Goal: Information Seeking & Learning: Learn about a topic

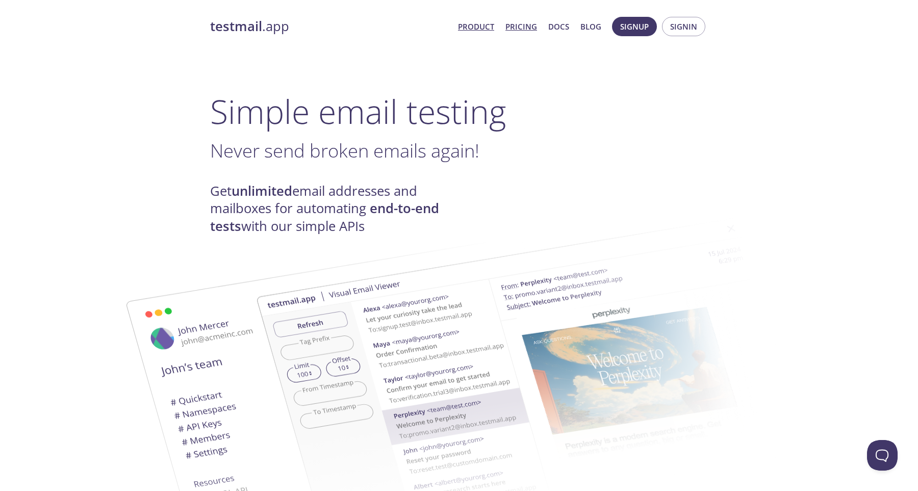
click at [534, 24] on link "Pricing" at bounding box center [521, 26] width 32 height 13
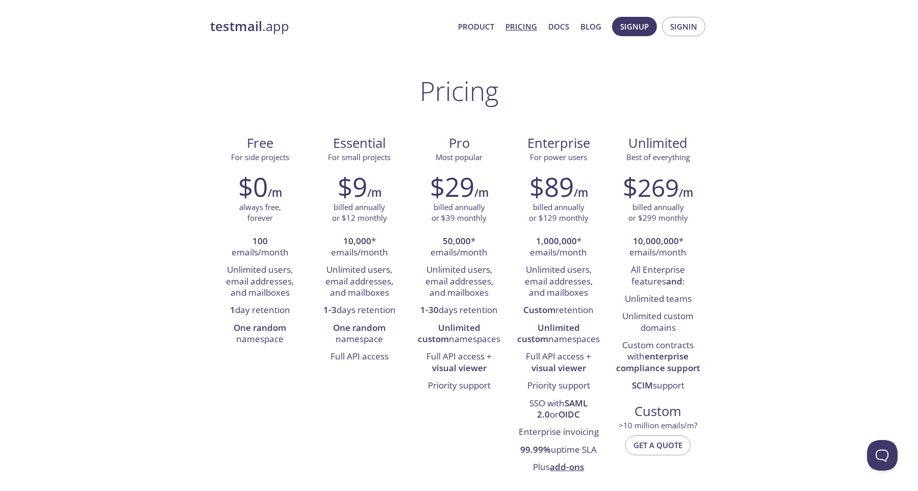
click at [260, 32] on strong "testmail" at bounding box center [236, 26] width 52 height 18
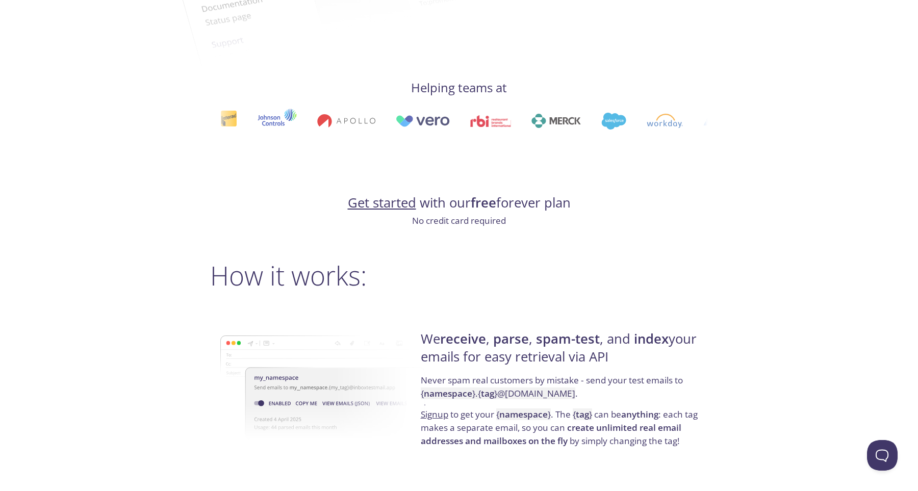
scroll to position [518, 0]
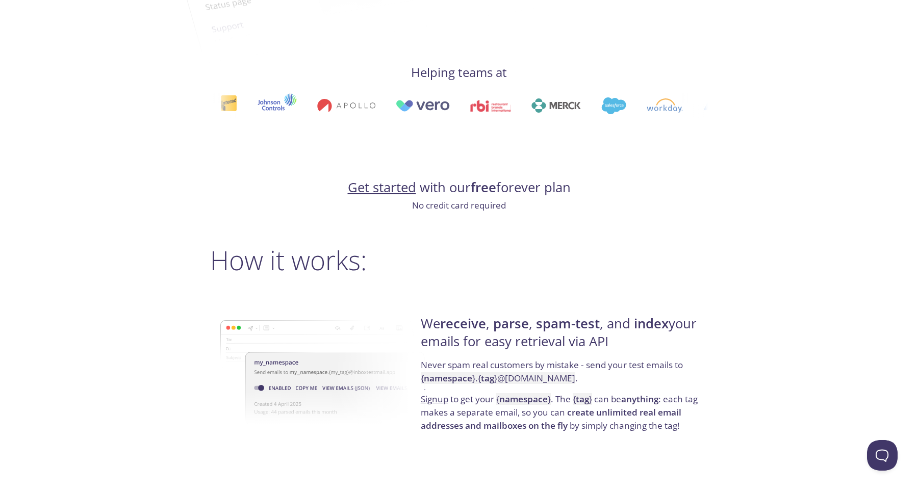
click at [436, 207] on p "No credit card required" at bounding box center [459, 205] width 498 height 13
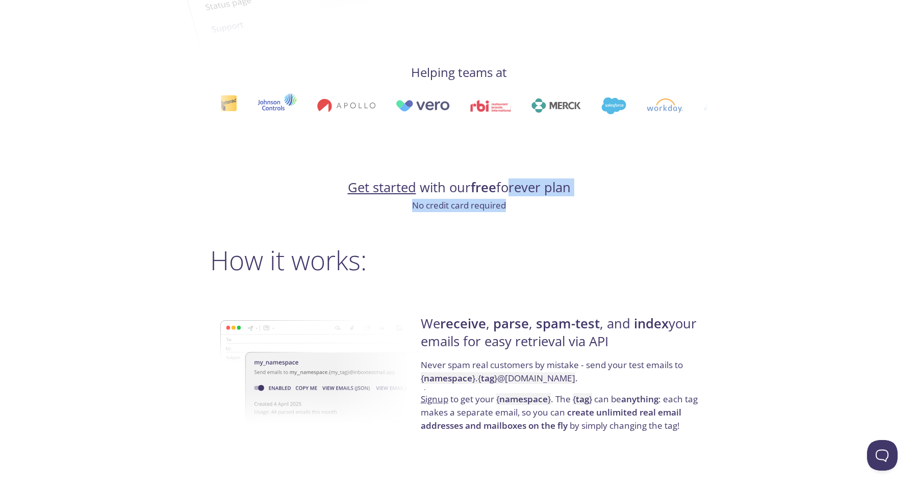
drag, startPoint x: 519, startPoint y: 203, endPoint x: 503, endPoint y: 180, distance: 28.7
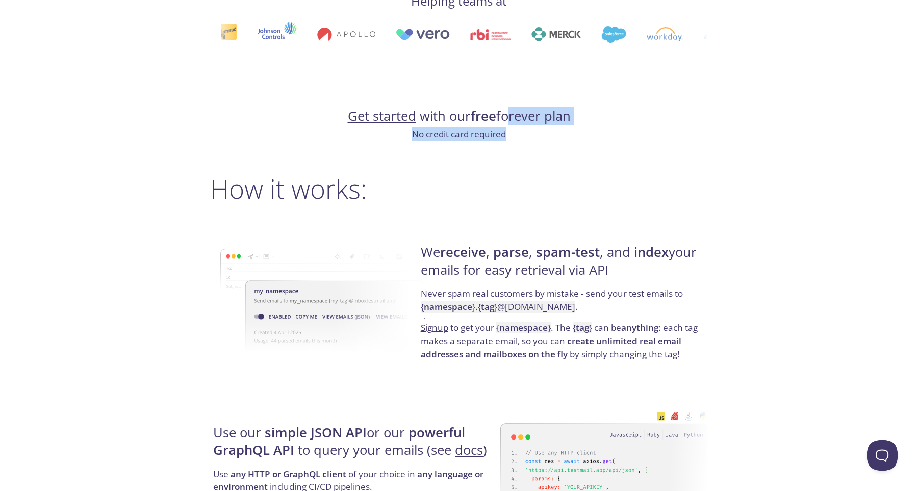
scroll to position [593, 0]
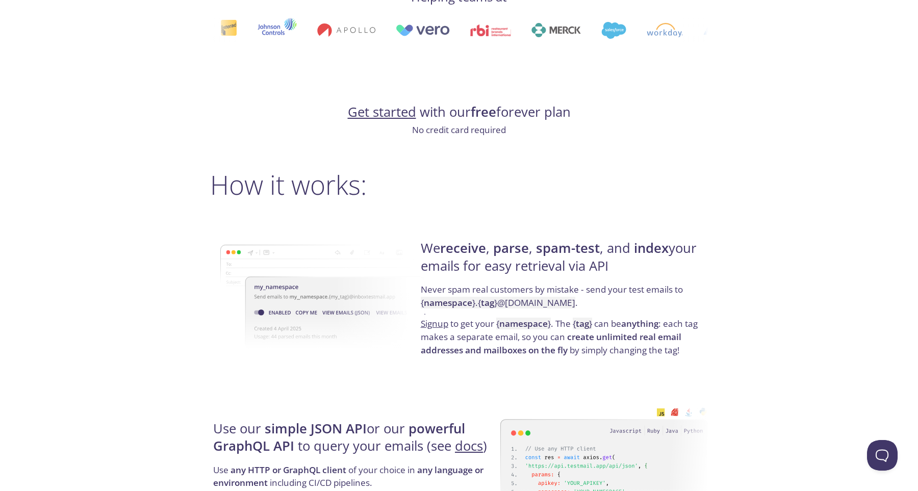
click at [509, 293] on p "Never spam real customers by mistake - send your test emails to { namespace } .…" at bounding box center [563, 300] width 284 height 34
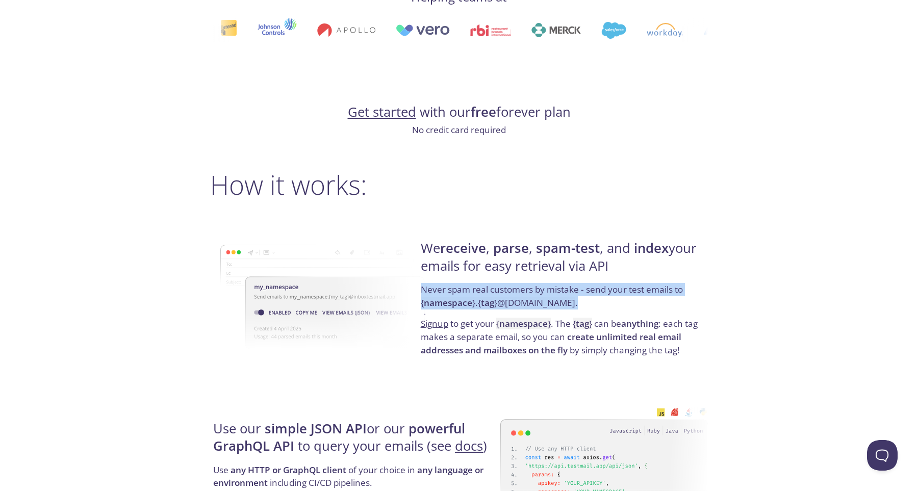
click at [509, 293] on p "Never spam real customers by mistake - send your test emails to { namespace } .…" at bounding box center [563, 300] width 284 height 34
click at [513, 308] on p "Never spam real customers by mistake - send your test emails to { namespace } .…" at bounding box center [563, 300] width 284 height 34
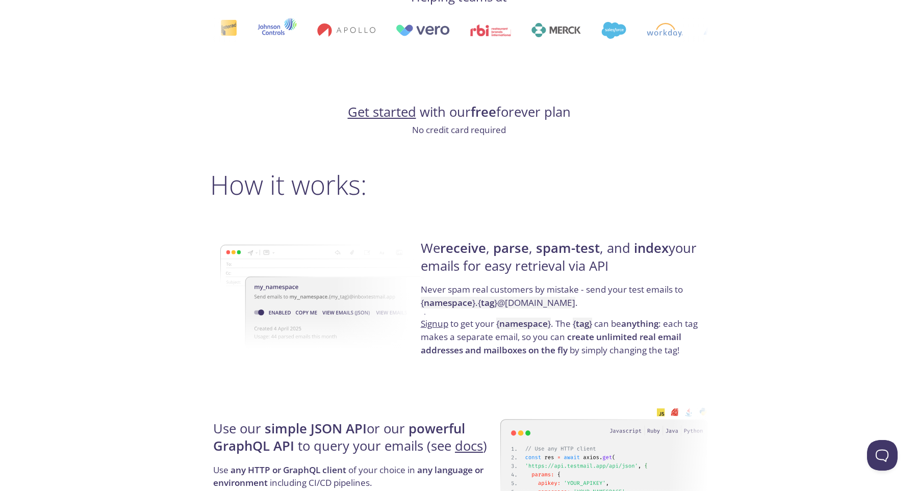
click at [513, 308] on p "Never spam real customers by mistake - send your test emails to { namespace } .…" at bounding box center [563, 300] width 284 height 34
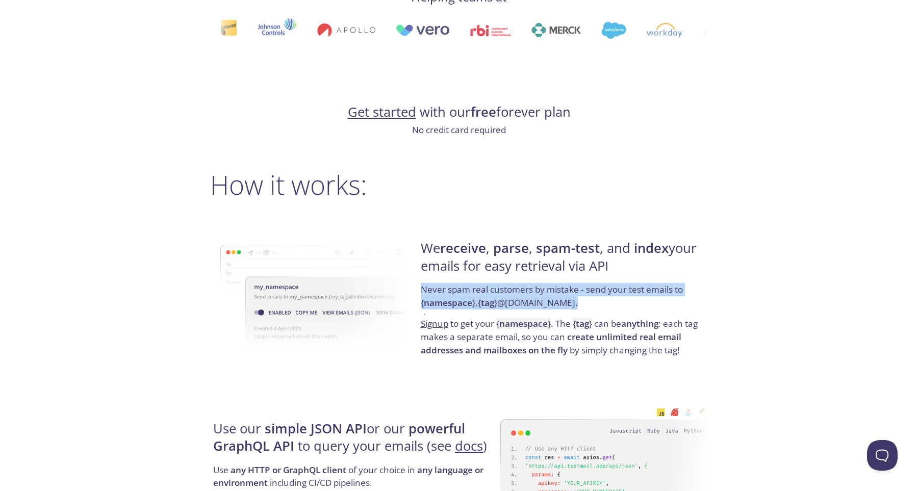
click at [513, 308] on p "Never spam real customers by mistake - send your test emails to { namespace } .…" at bounding box center [563, 300] width 284 height 34
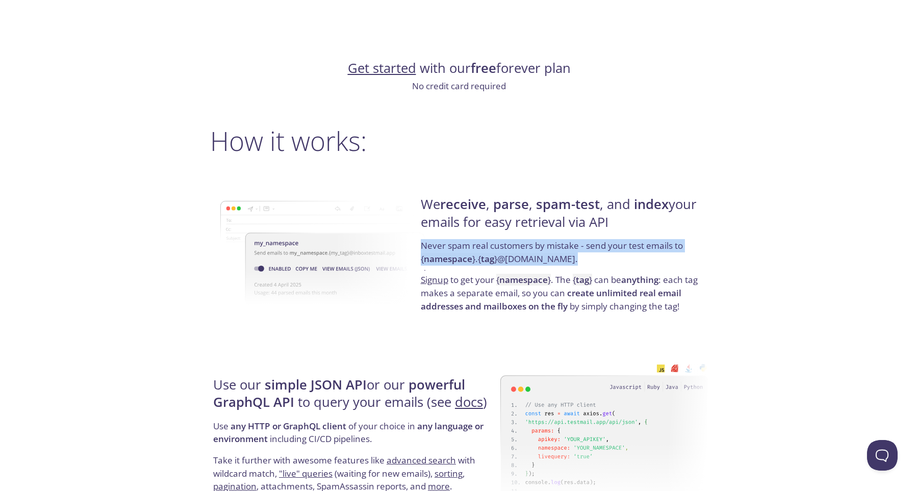
scroll to position [647, 0]
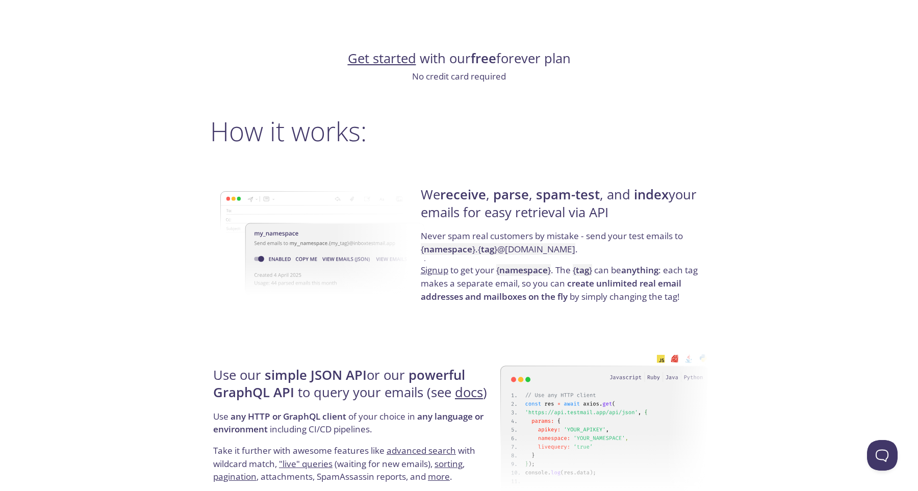
click at [512, 294] on strong "create unlimited real email addresses and mailboxes on the fly" at bounding box center [551, 289] width 261 height 25
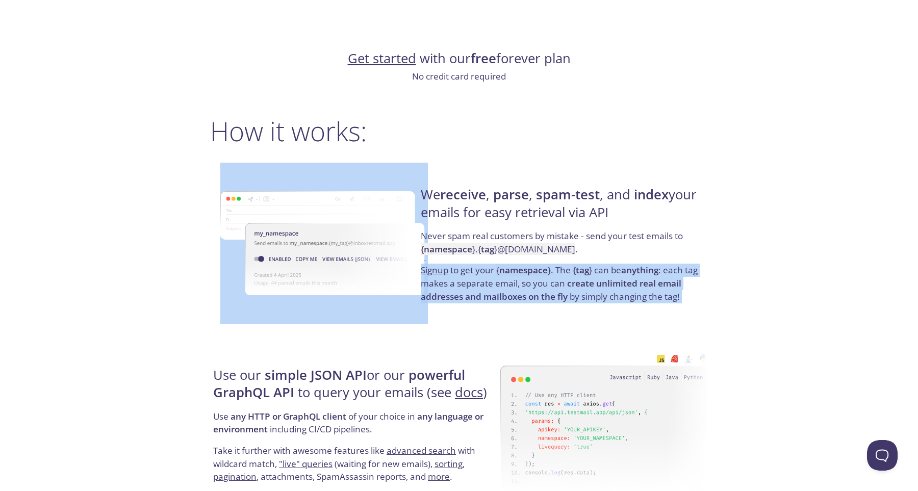
click at [512, 294] on strong "create unlimited real email addresses and mailboxes on the fly" at bounding box center [551, 289] width 261 height 25
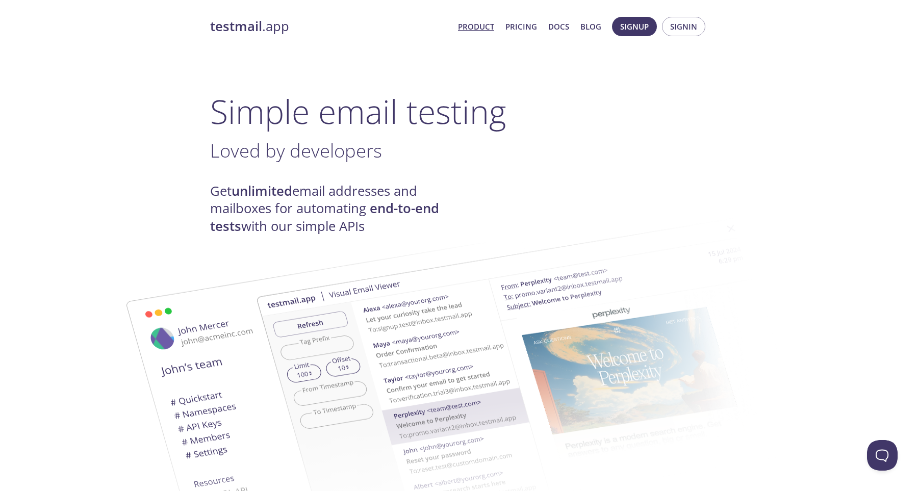
scroll to position [0, 0]
click at [521, 25] on link "Pricing" at bounding box center [521, 26] width 32 height 13
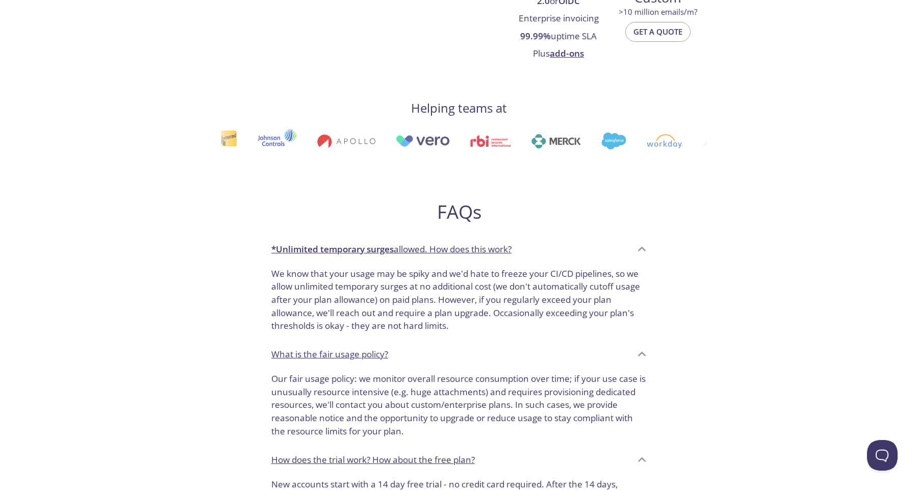
scroll to position [368, 0]
